Goal: Use online tool/utility: Utilize a website feature to perform a specific function

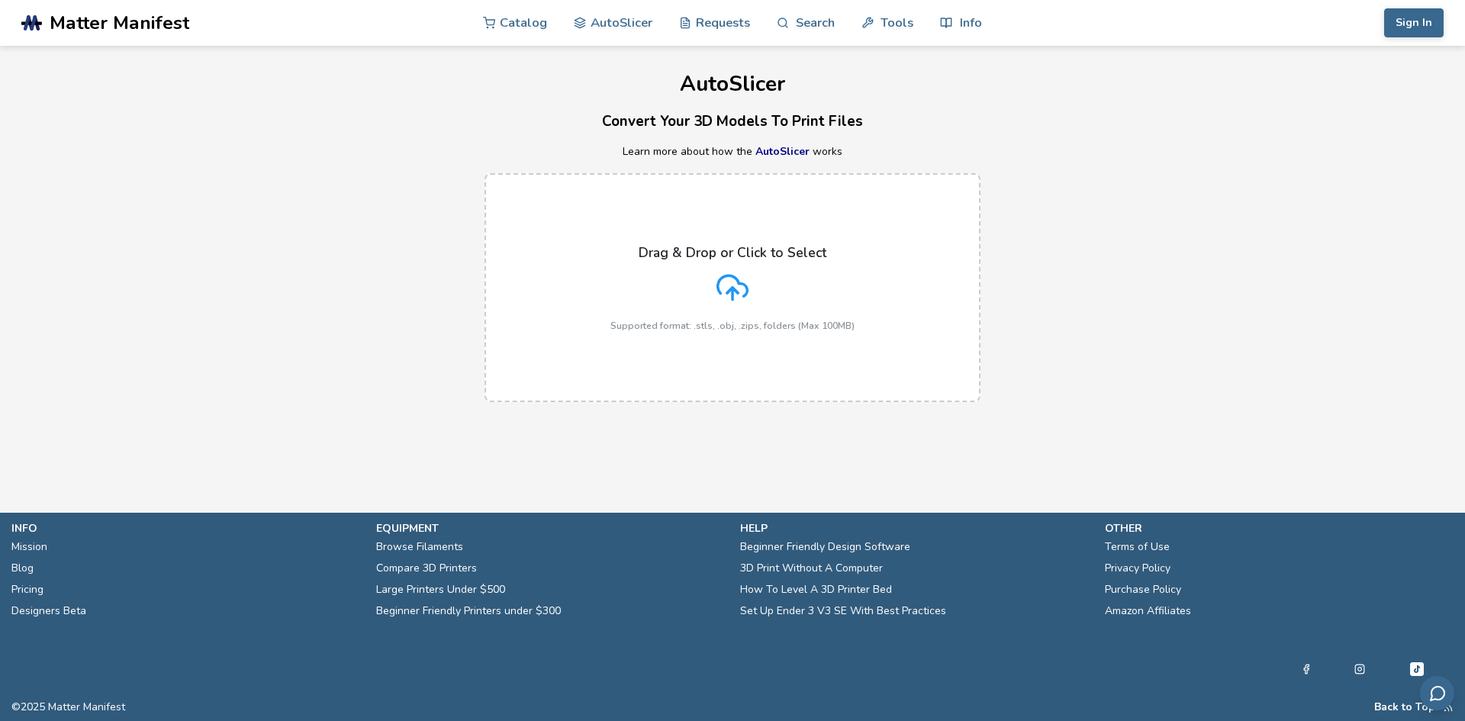
click at [711, 291] on div "Drag & Drop or Click to Select Supported format: .stls, .obj, .zips, folders (M…" at bounding box center [733, 288] width 244 height 86
click at [0, 0] on input "Drag & Drop or Click to Select Supported format: .stls, .obj, .zips, folders (M…" at bounding box center [0, 0] width 0 height 0
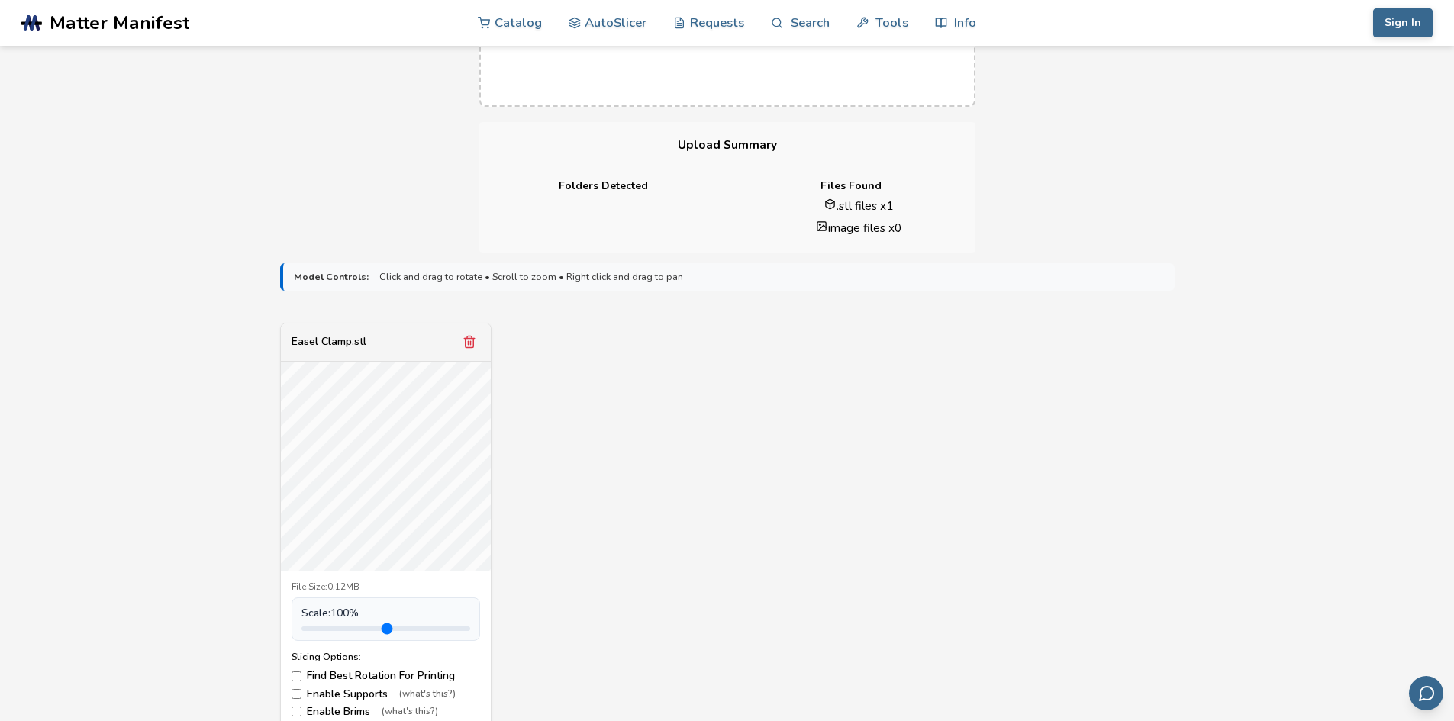
scroll to position [305, 0]
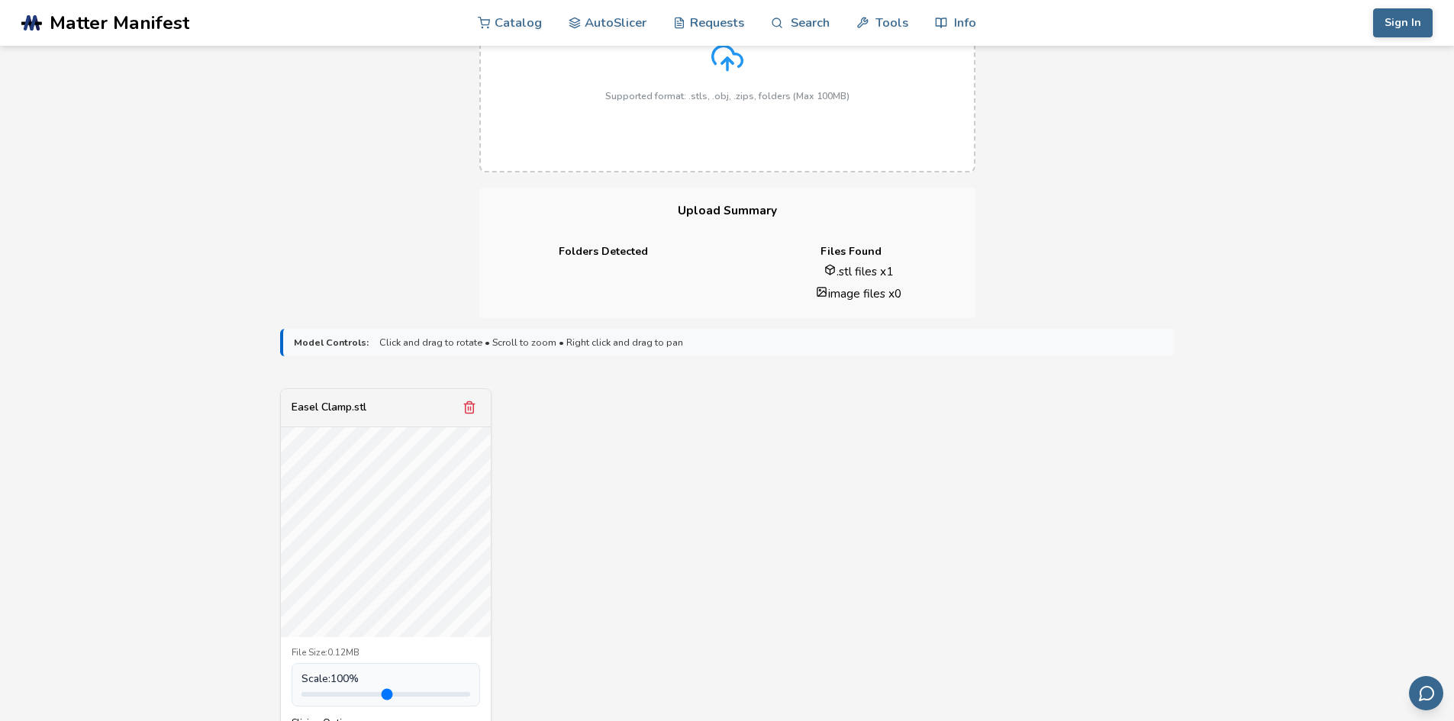
drag, startPoint x: 594, startPoint y: 446, endPoint x: 730, endPoint y: 375, distance: 152.9
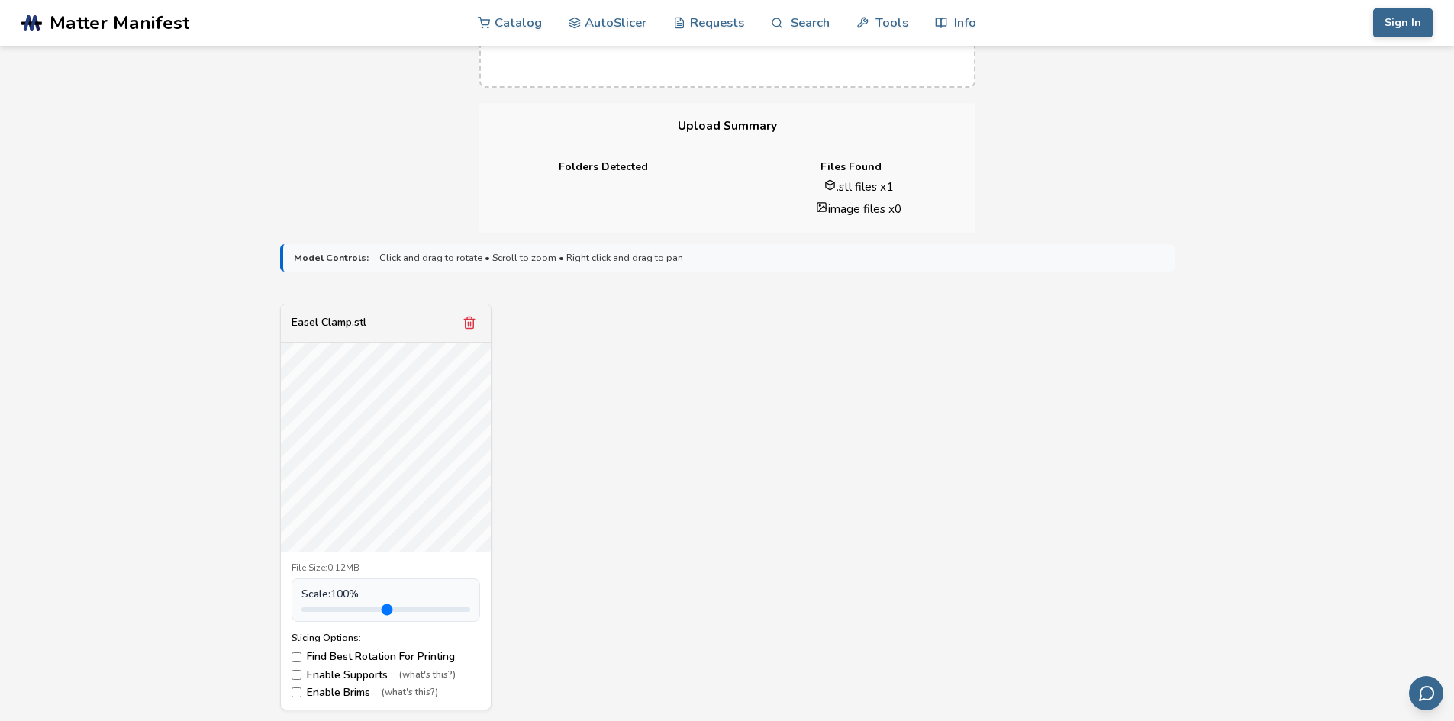
scroll to position [460, 0]
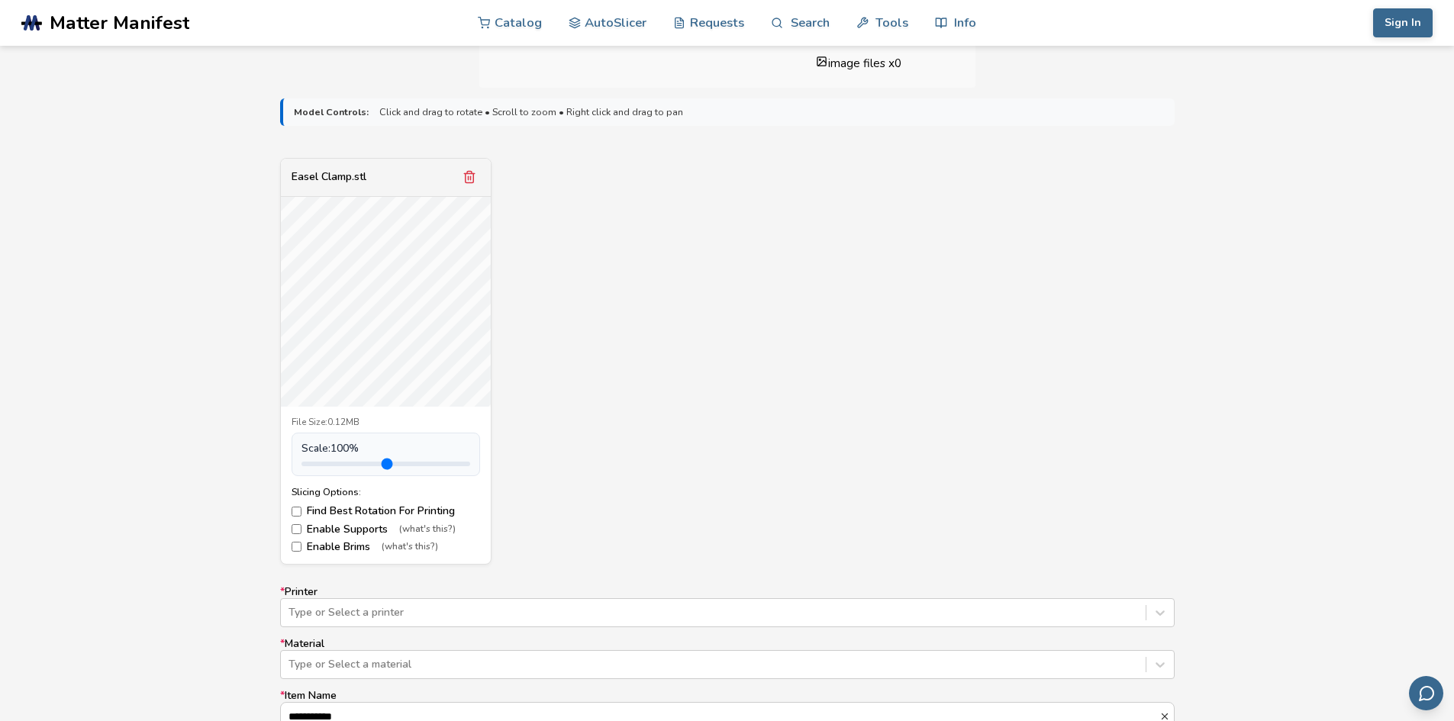
click at [296, 517] on label "Find Best Rotation For Printing" at bounding box center [386, 511] width 189 height 12
click at [469, 179] on icon "Remove model" at bounding box center [469, 177] width 14 height 14
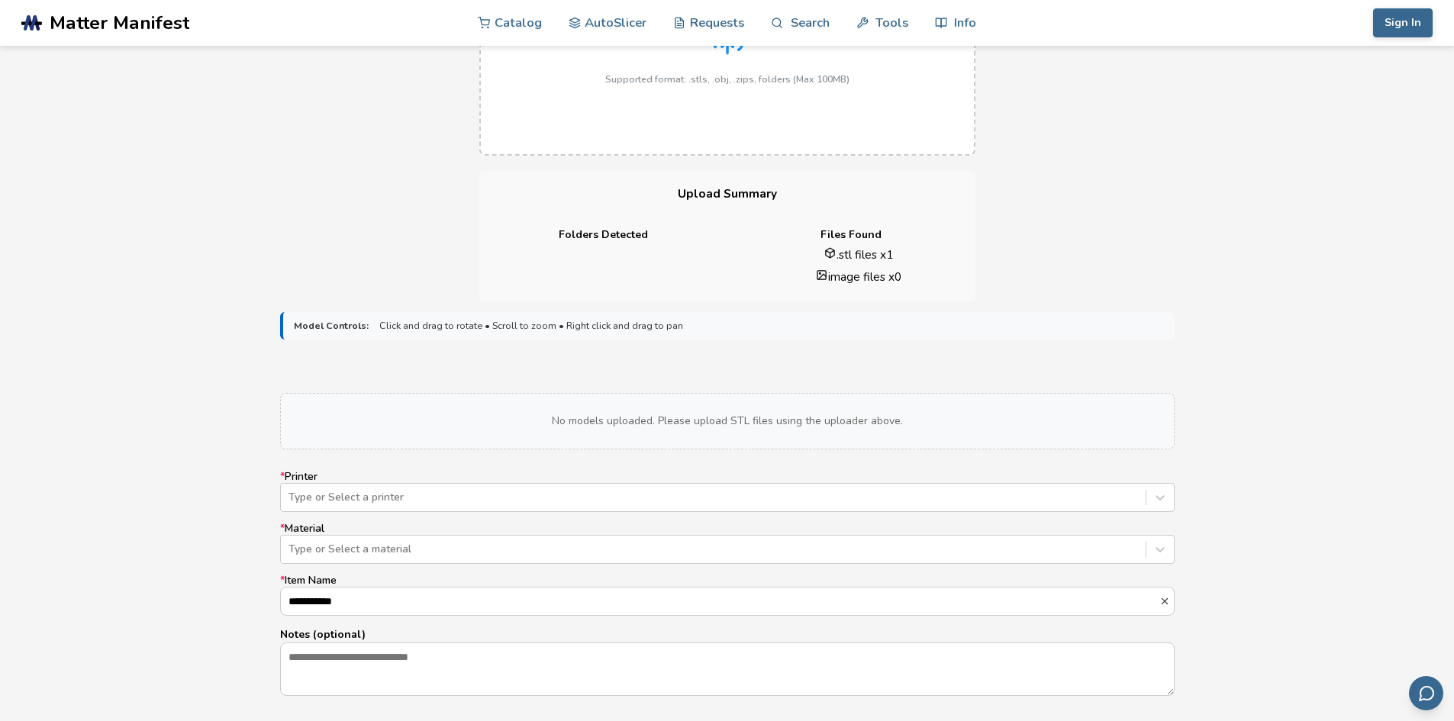
scroll to position [2, 0]
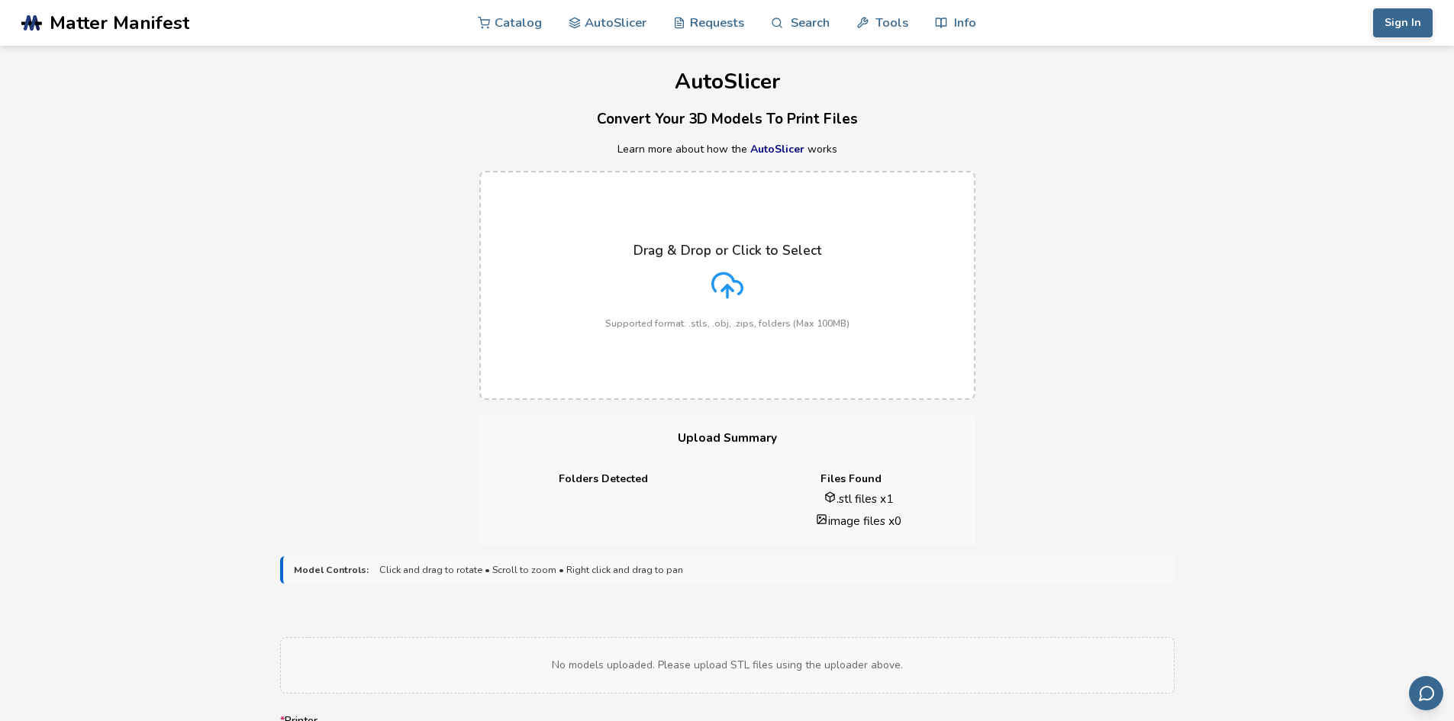
click at [711, 253] on p "Drag & Drop or Click to Select" at bounding box center [727, 250] width 188 height 15
click at [0, 0] on input "Drag & Drop or Click to Select Supported format: .stls, .obj, .zips, folders (M…" at bounding box center [0, 0] width 0 height 0
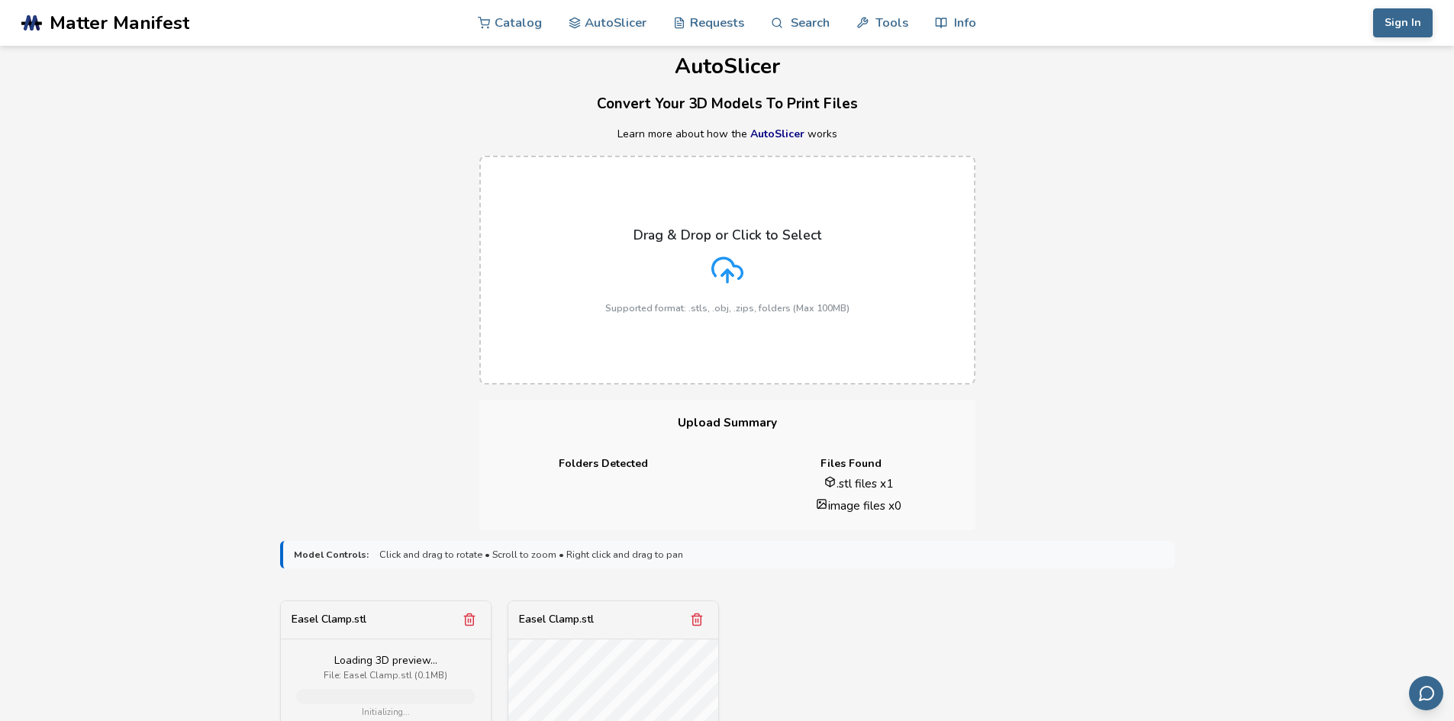
scroll to position [384, 0]
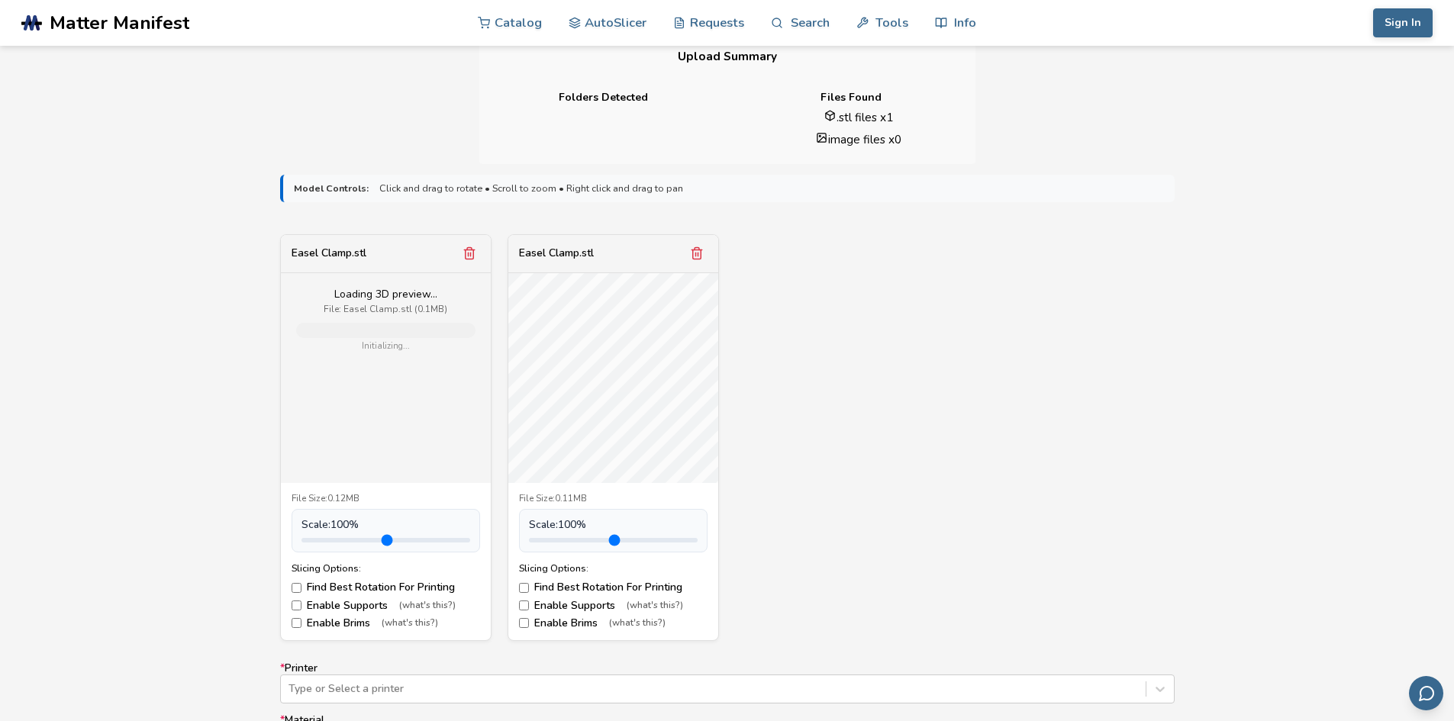
drag, startPoint x: 1004, startPoint y: 382, endPoint x: 917, endPoint y: 340, distance: 95.9
drag, startPoint x: 917, startPoint y: 340, endPoint x: 698, endPoint y: 254, distance: 236.1
click at [700, 255] on icon "Remove model" at bounding box center [697, 254] width 14 height 14
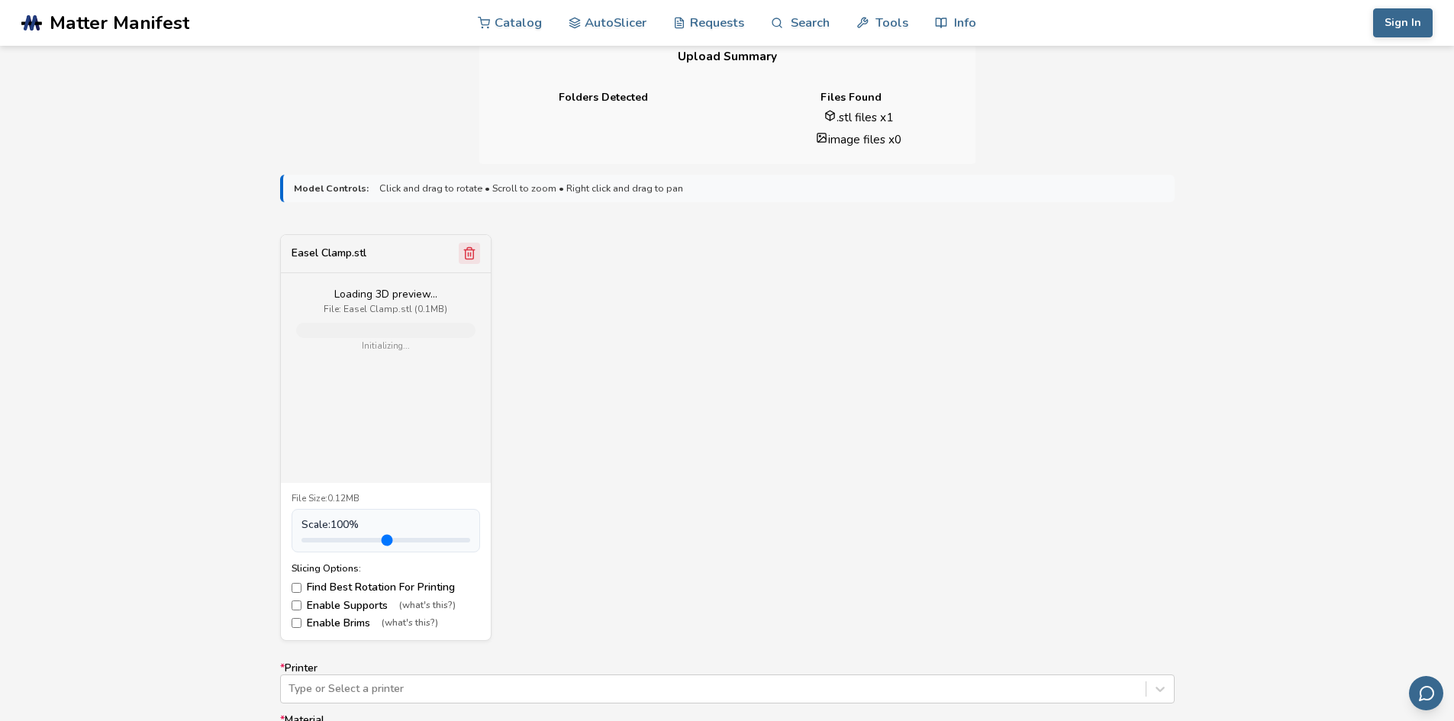
click at [462, 247] on icon "Remove model" at bounding box center [469, 254] width 14 height 14
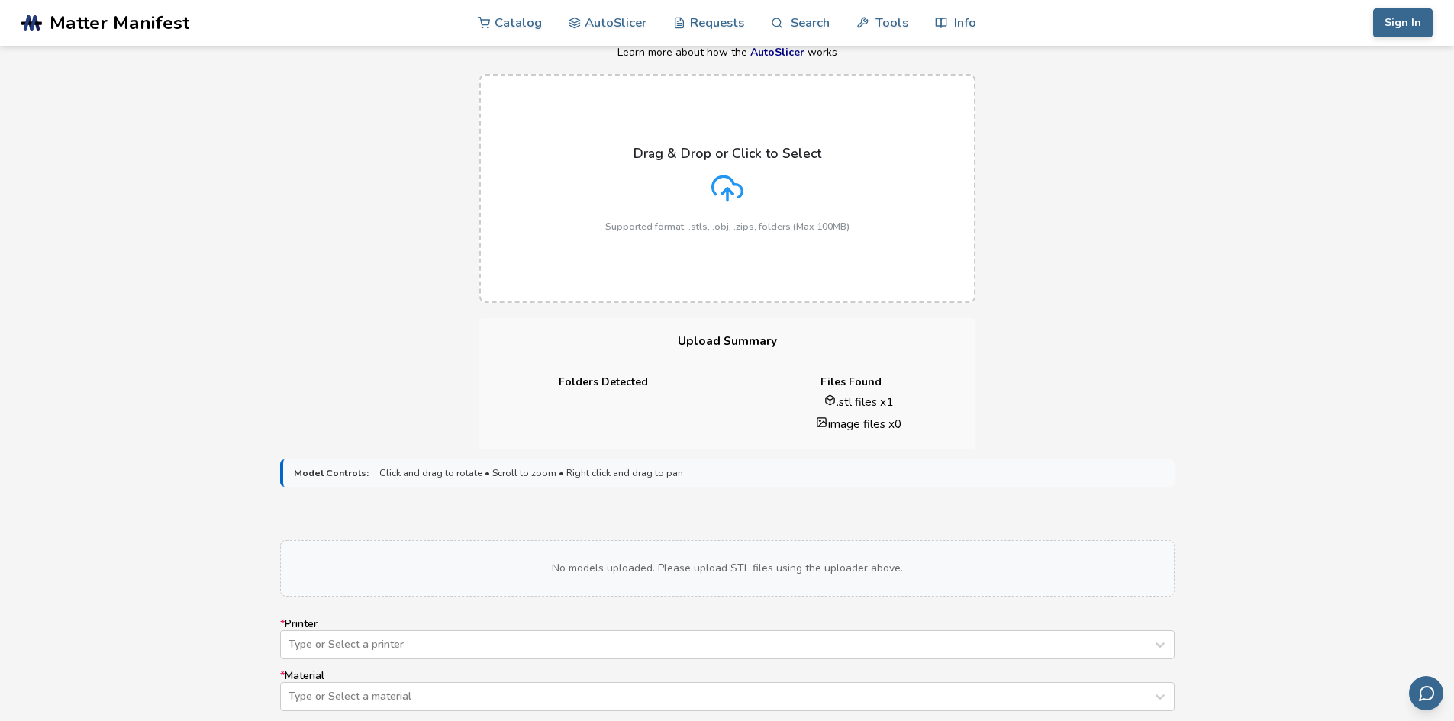
scroll to position [73, 0]
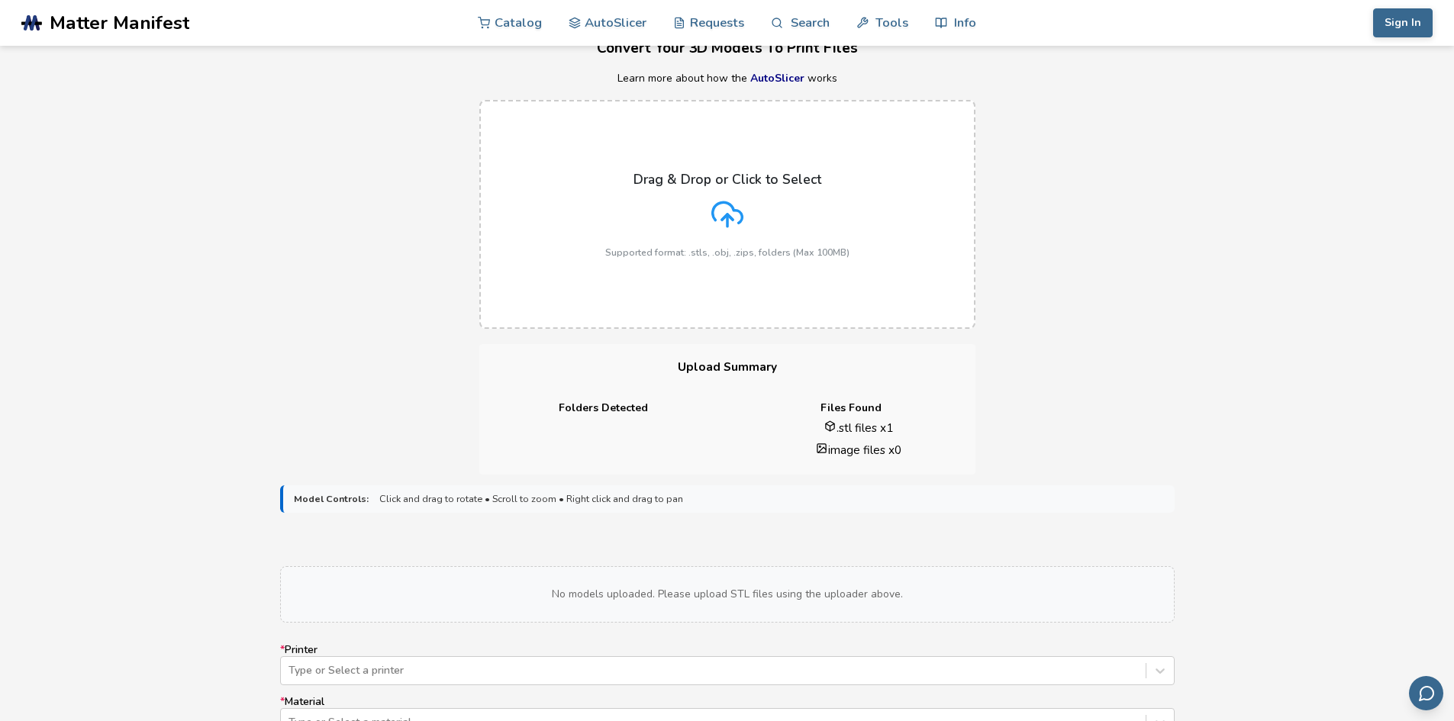
click at [754, 185] on p "Drag & Drop or Click to Select" at bounding box center [727, 179] width 188 height 15
click at [0, 0] on input "Drag & Drop or Click to Select Supported format: .stls, .obj, .zips, folders (M…" at bounding box center [0, 0] width 0 height 0
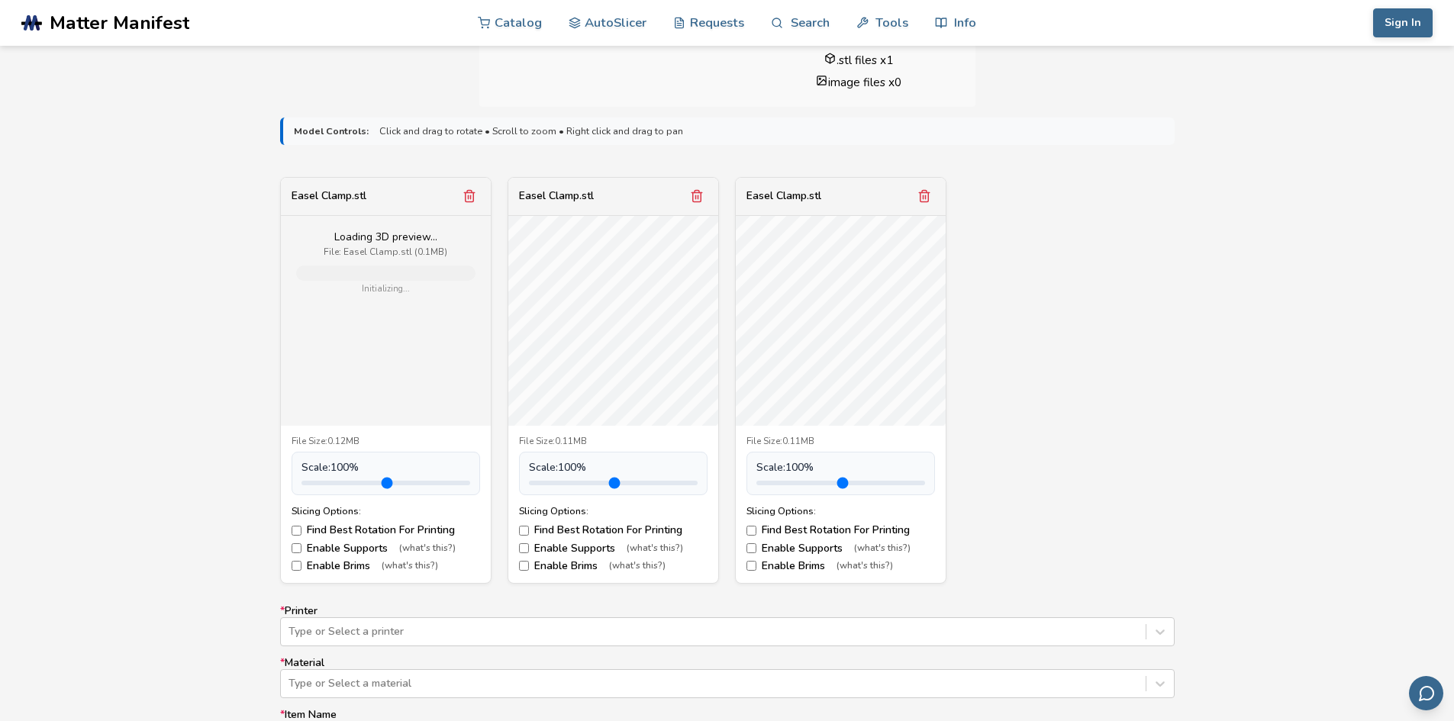
scroll to position [455, 0]
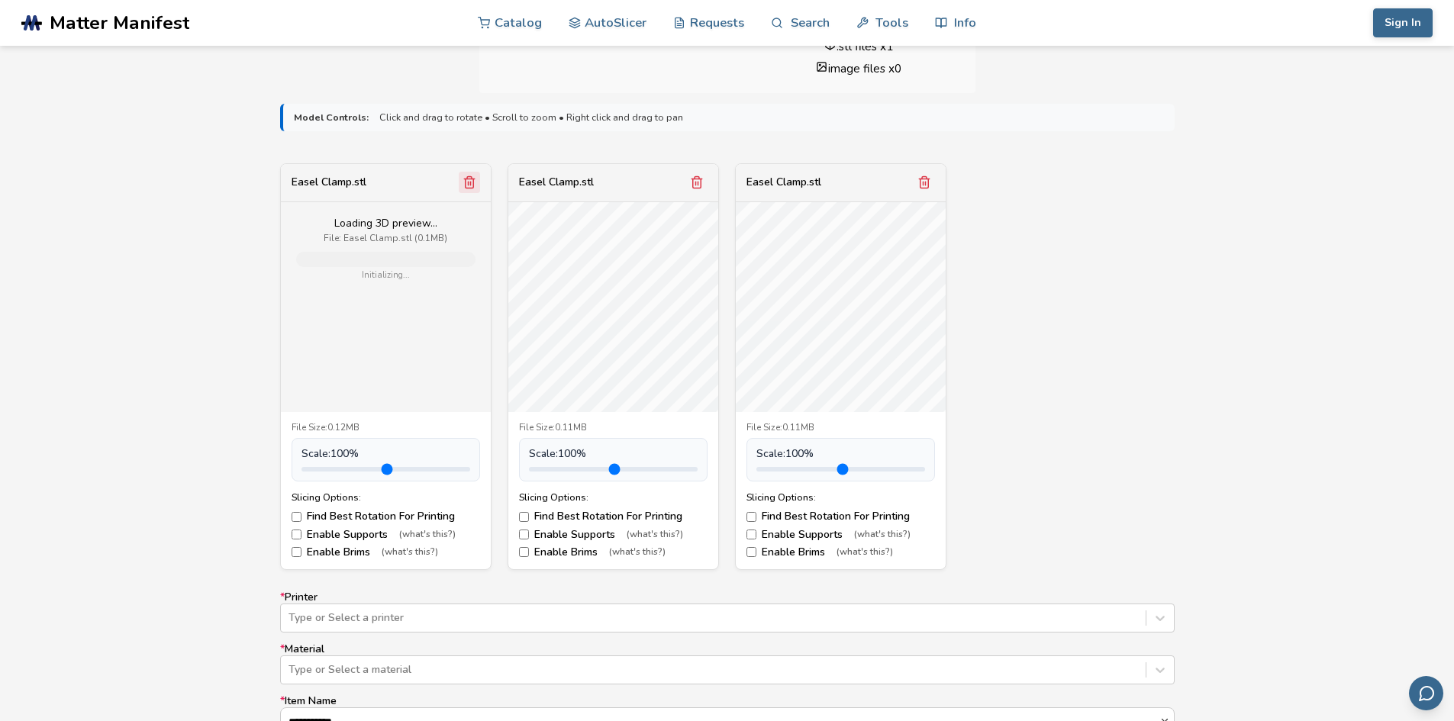
click at [470, 182] on line "Remove model" at bounding box center [470, 184] width 0 height 4
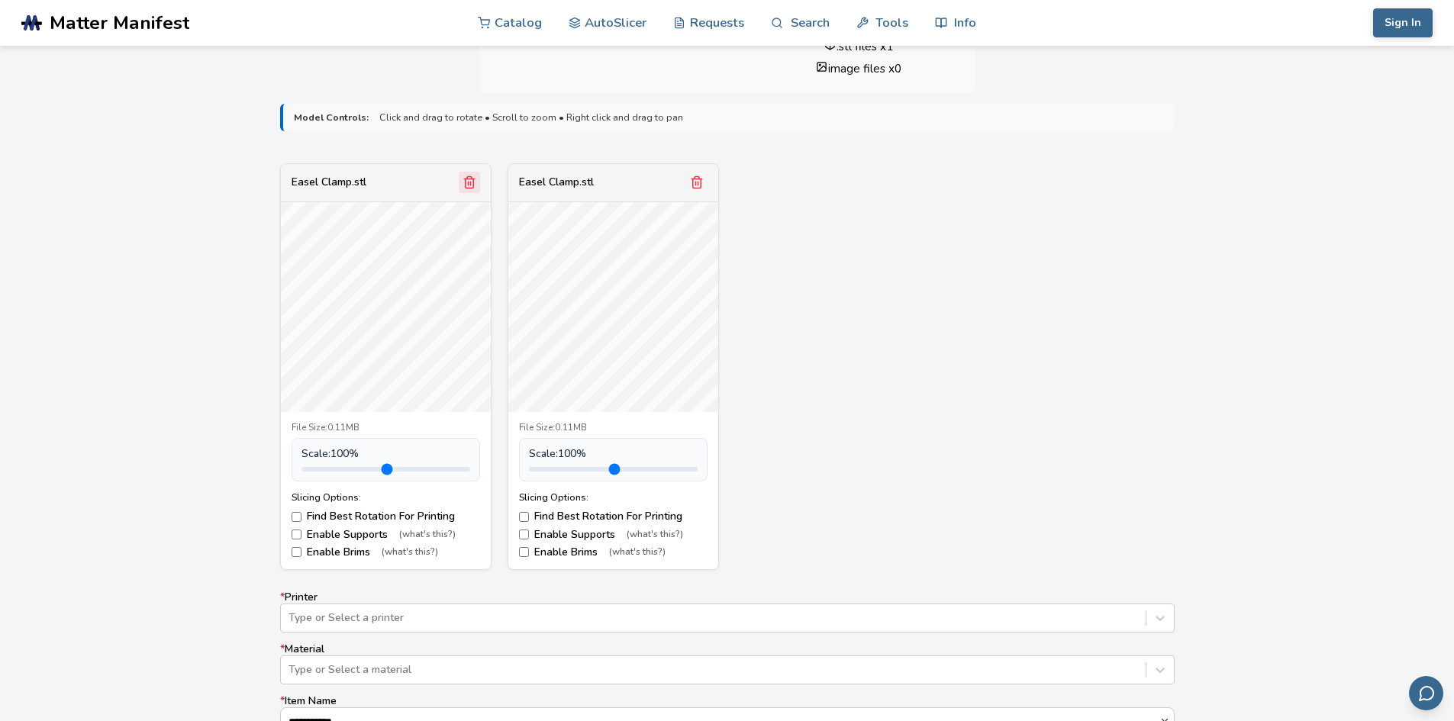
click at [466, 180] on icon "Remove model" at bounding box center [469, 182] width 8 height 11
click at [294, 510] on div "Slicing Options: Find Best Rotation For Printing Enable Supports (what's this?)…" at bounding box center [386, 525] width 189 height 66
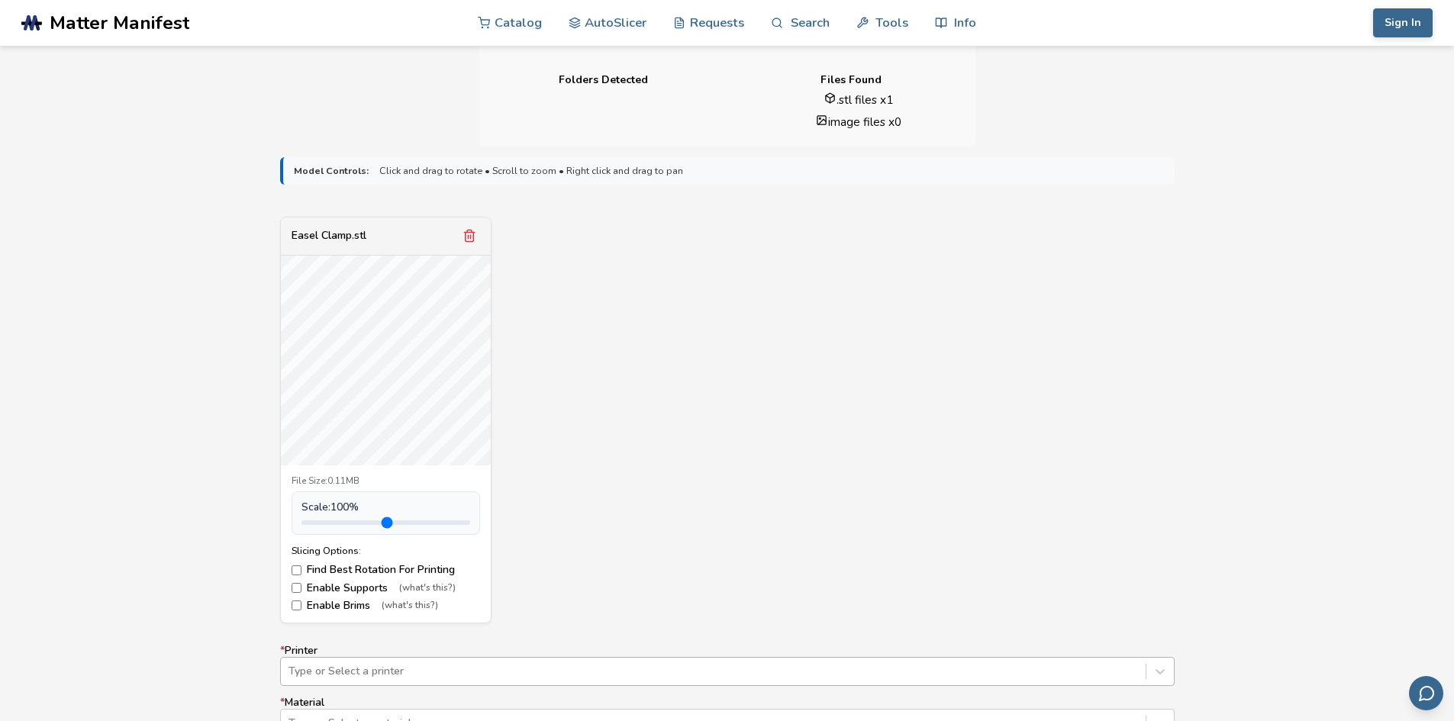
scroll to position [379, 0]
